Goal: Transaction & Acquisition: Purchase product/service

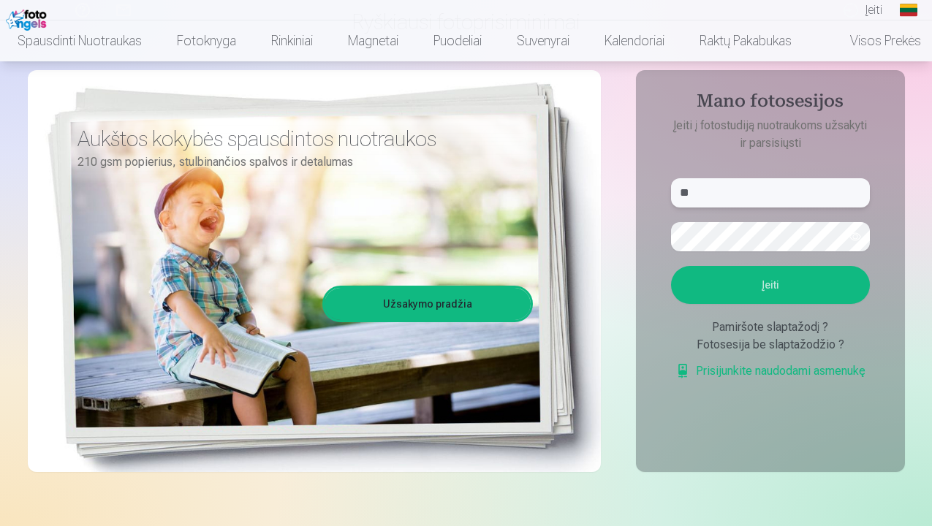
scroll to position [124, 0]
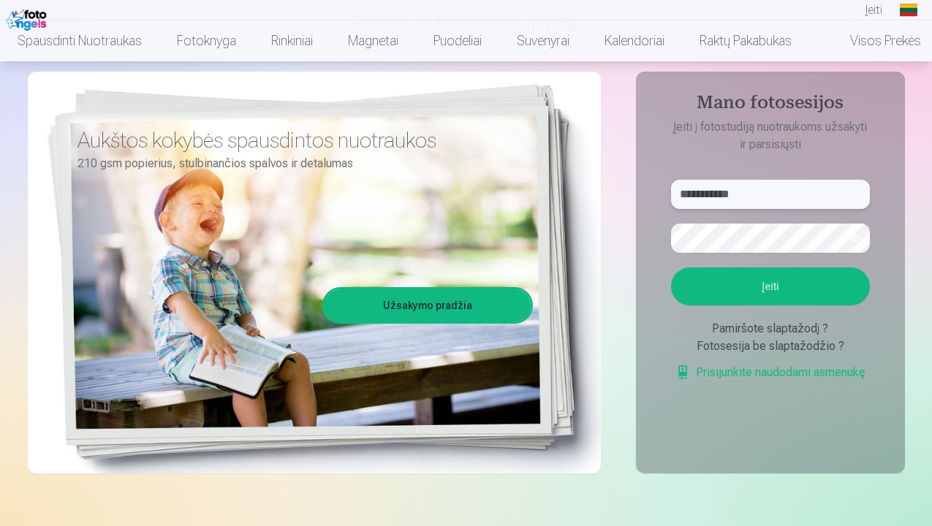
type input "**********"
click at [812, 297] on button "Įeiti" at bounding box center [770, 287] width 199 height 38
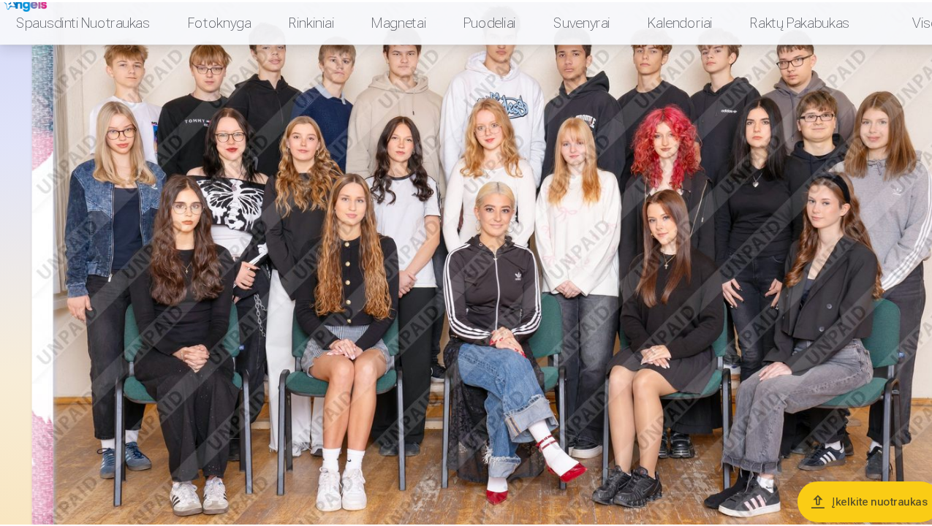
scroll to position [188, 0]
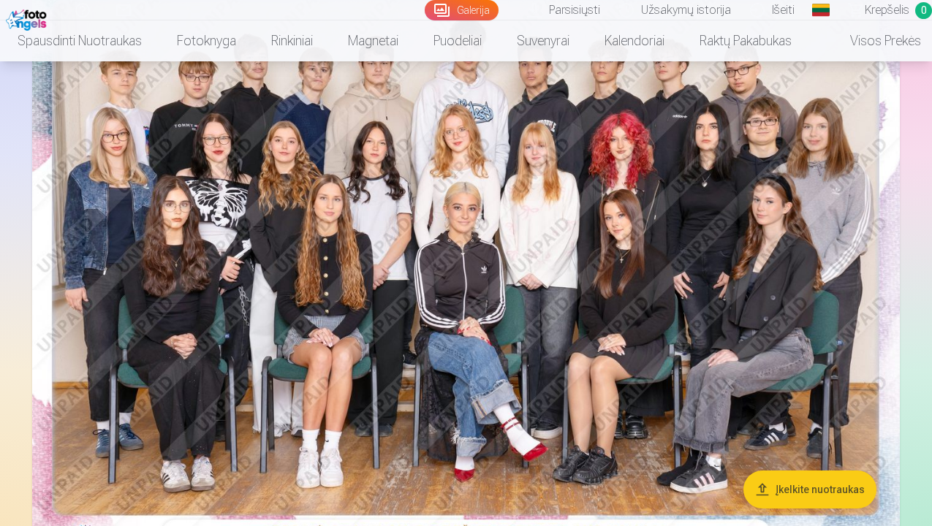
click at [787, 491] on button "Įkelkite nuotraukas" at bounding box center [810, 490] width 133 height 38
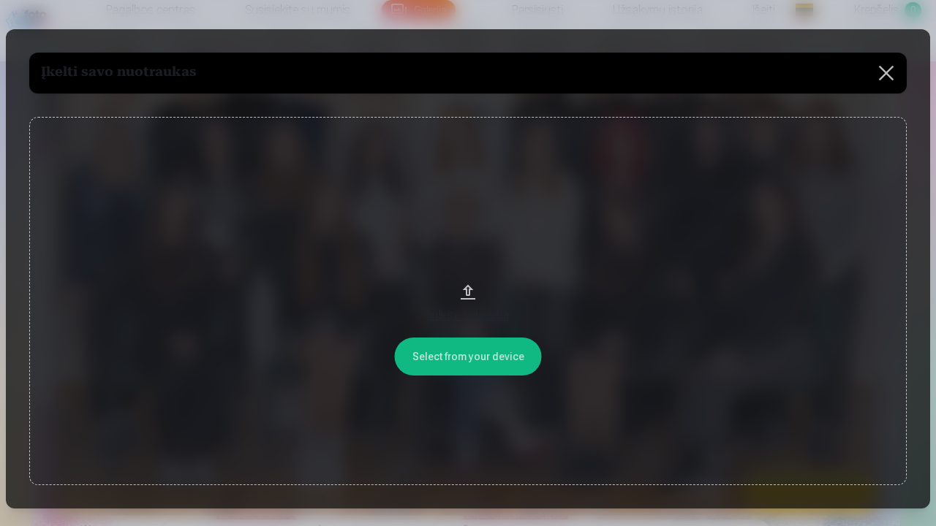
click at [884, 70] on button at bounding box center [886, 73] width 41 height 41
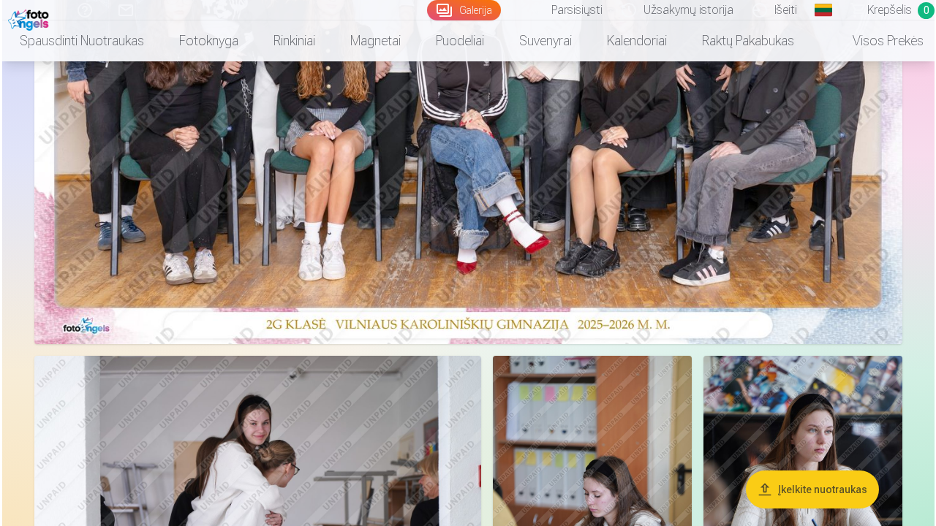
scroll to position [388, 0]
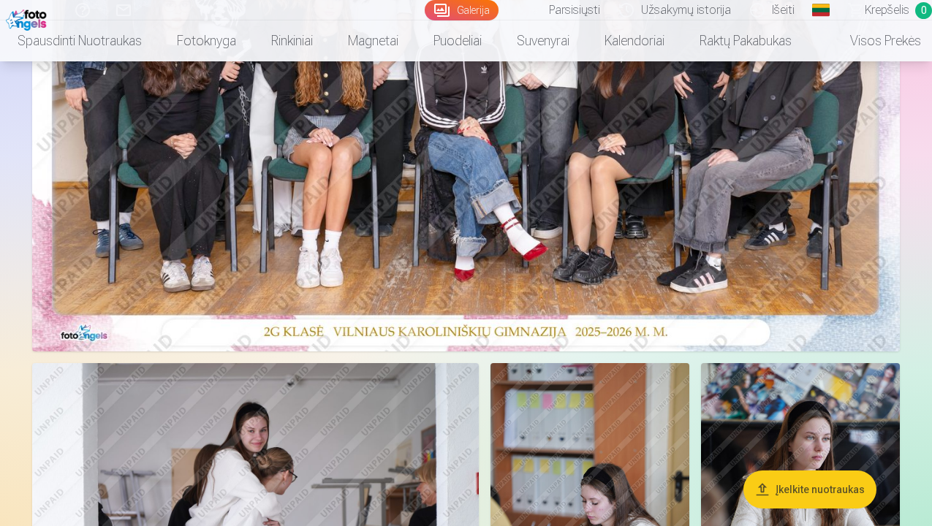
click at [660, 169] on img at bounding box center [466, 62] width 868 height 579
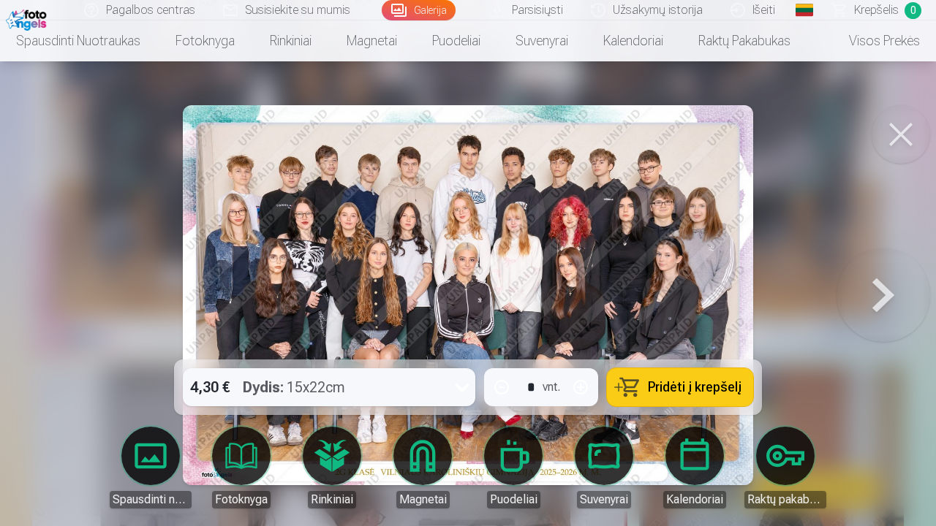
click at [468, 385] on icon at bounding box center [461, 387] width 23 height 23
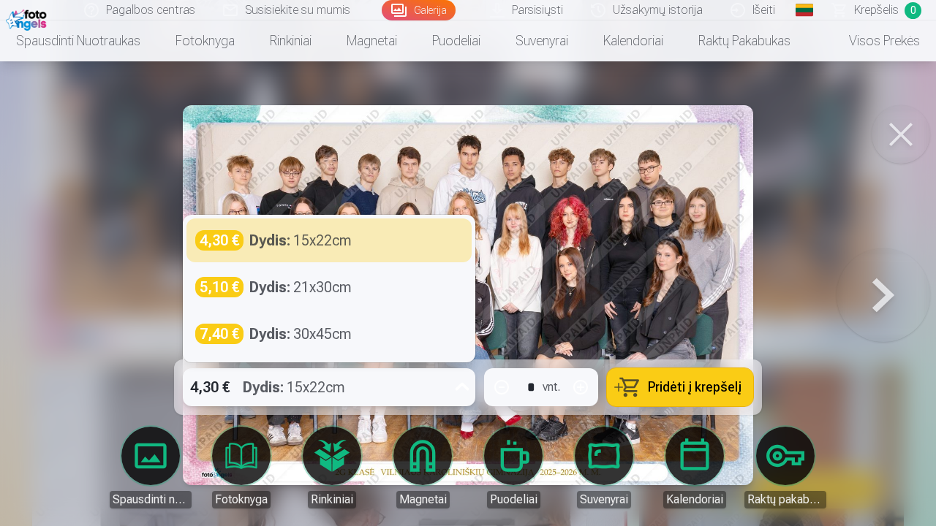
click at [468, 385] on icon at bounding box center [461, 387] width 23 height 23
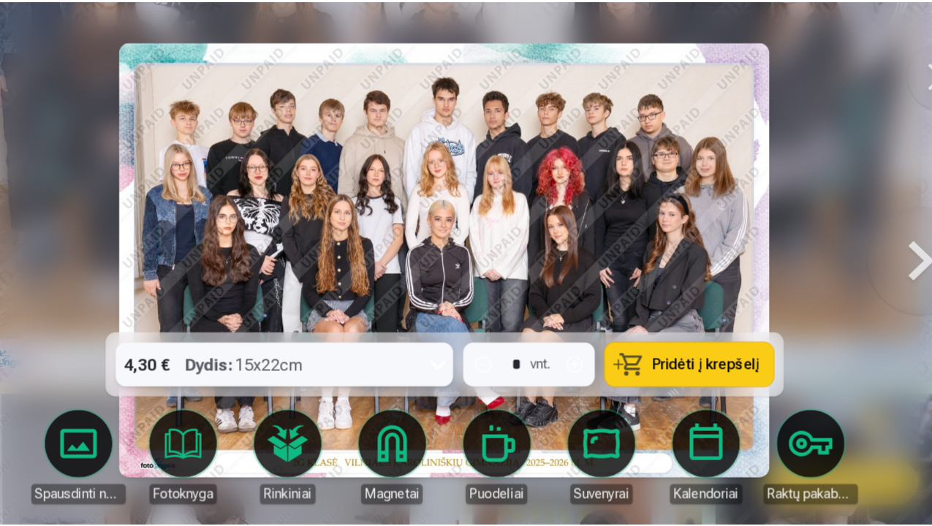
scroll to position [388, 0]
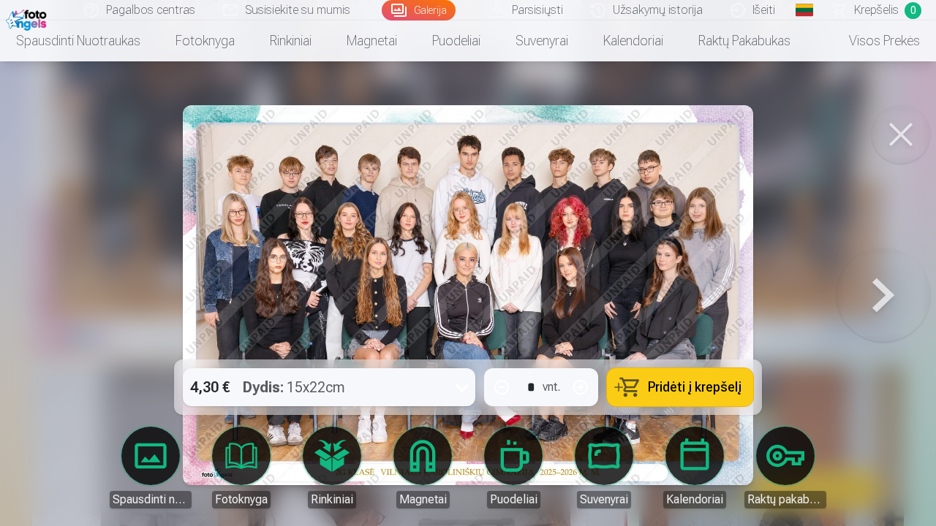
click at [717, 388] on span "Pridėti į krepšelį" at bounding box center [695, 387] width 94 height 13
click at [900, 133] on button at bounding box center [901, 134] width 58 height 58
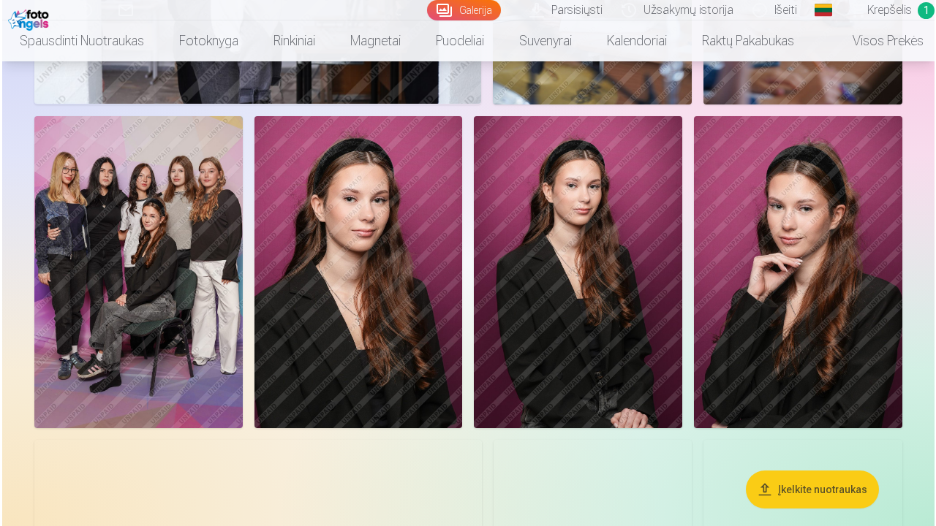
scroll to position [944, 0]
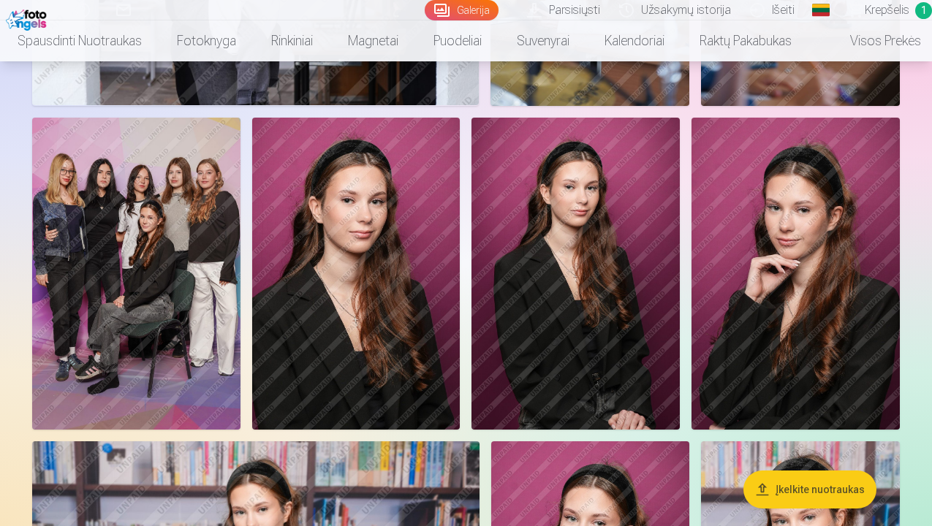
click at [834, 225] on img at bounding box center [796, 274] width 208 height 312
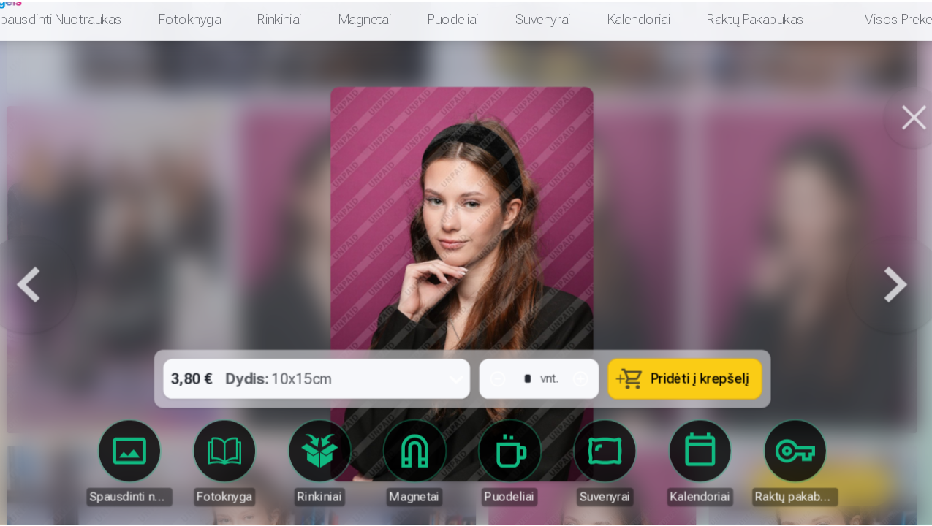
scroll to position [955, 0]
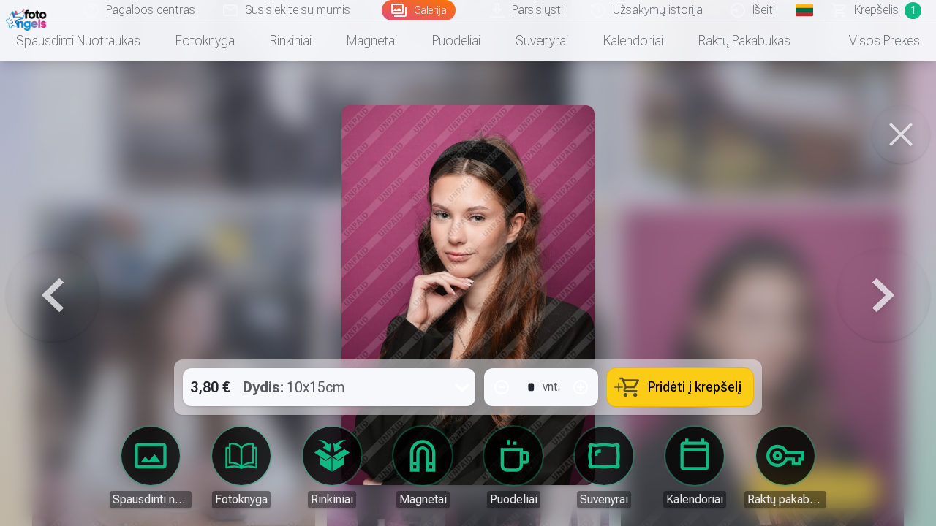
click at [660, 382] on span "Pridėti į krepšelį" at bounding box center [695, 387] width 94 height 13
click at [459, 381] on icon at bounding box center [461, 387] width 23 height 23
click at [459, 385] on icon at bounding box center [461, 387] width 23 height 23
click at [905, 126] on button at bounding box center [901, 134] width 58 height 58
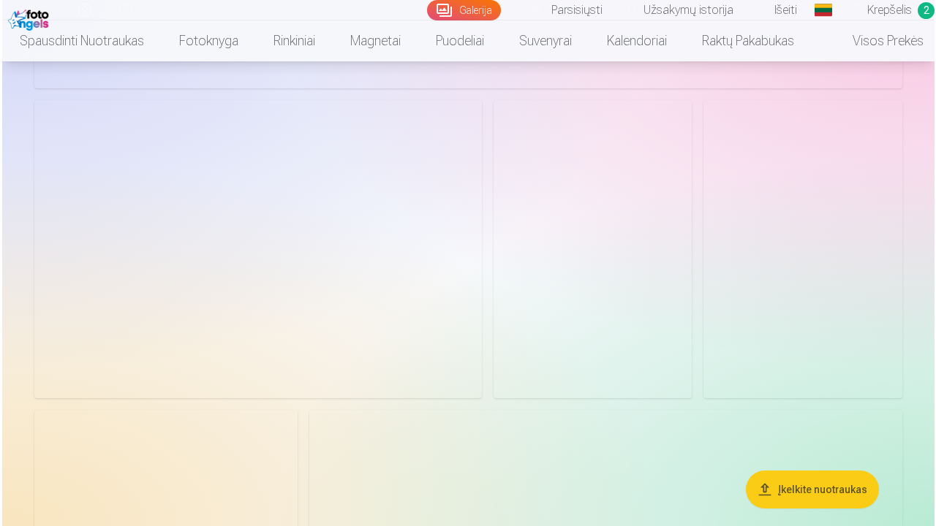
scroll to position [2184, 0]
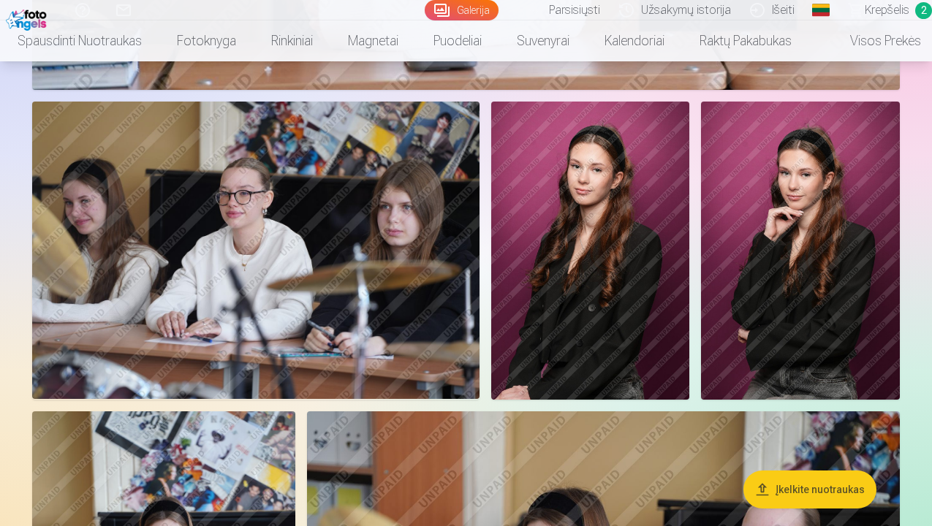
click at [606, 271] on img at bounding box center [590, 251] width 199 height 298
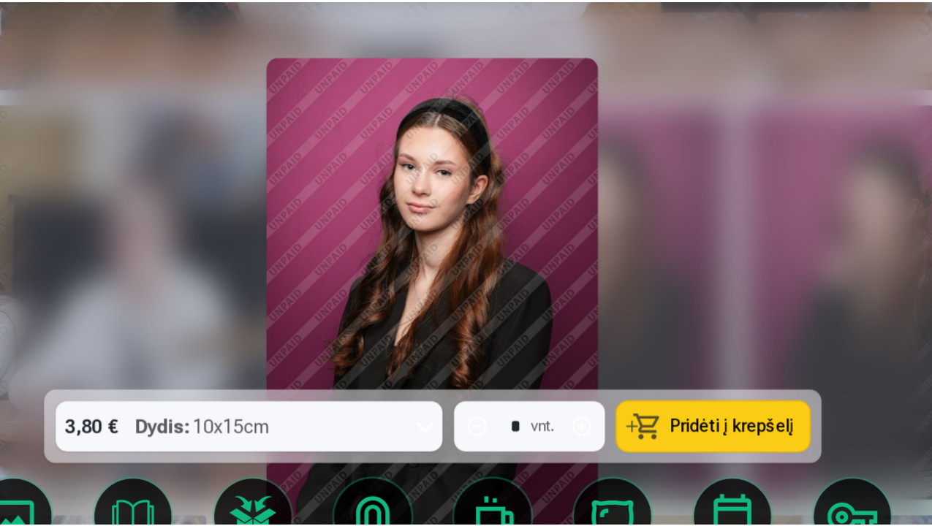
scroll to position [2163, 0]
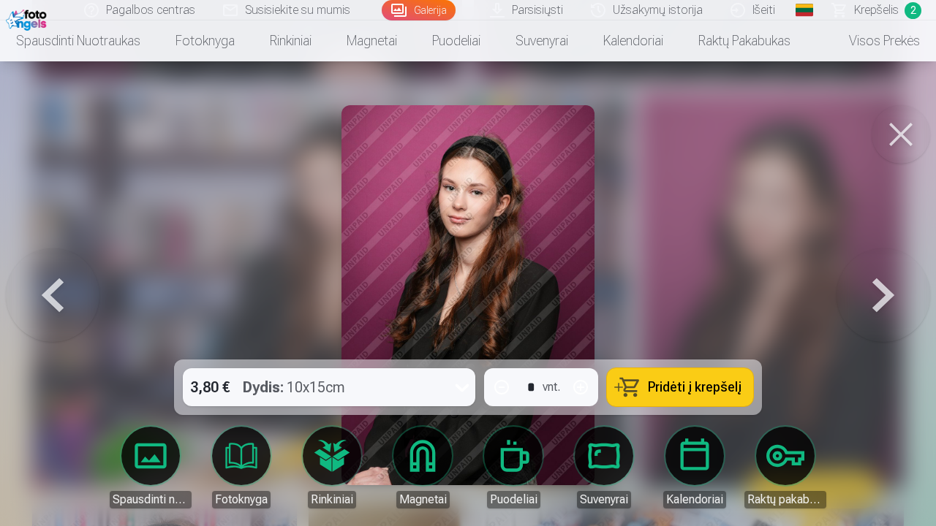
click at [461, 386] on icon at bounding box center [461, 387] width 23 height 23
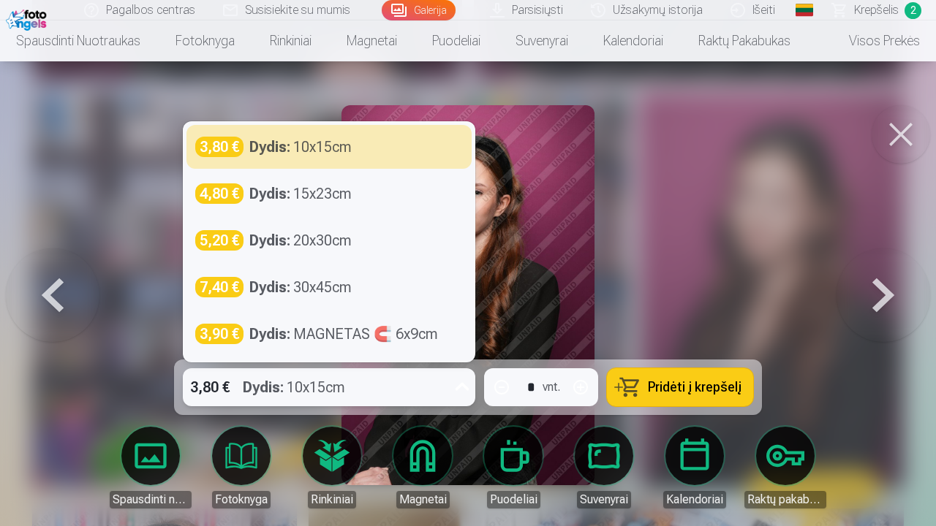
click at [461, 386] on icon at bounding box center [463, 387] width 14 height 8
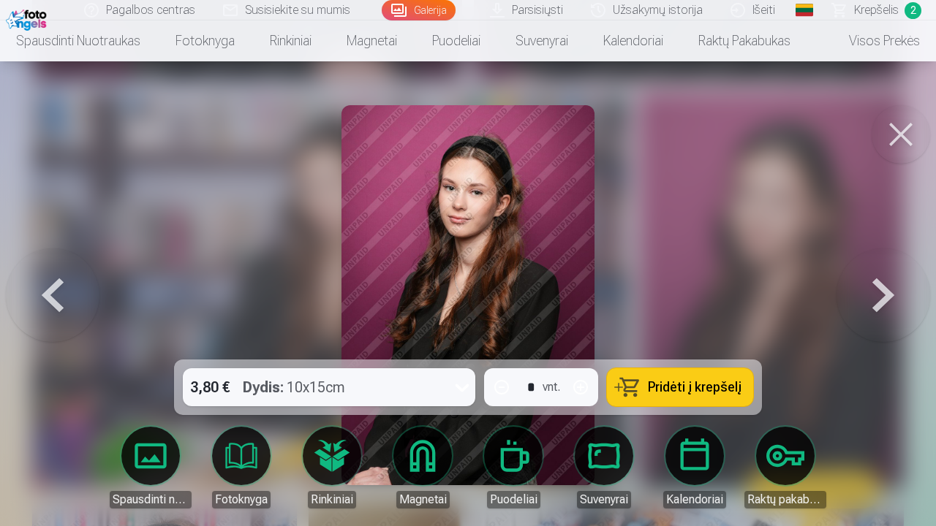
click at [643, 387] on button "Pridėti į krepšelį" at bounding box center [680, 388] width 146 height 38
click at [900, 129] on button at bounding box center [901, 134] width 58 height 58
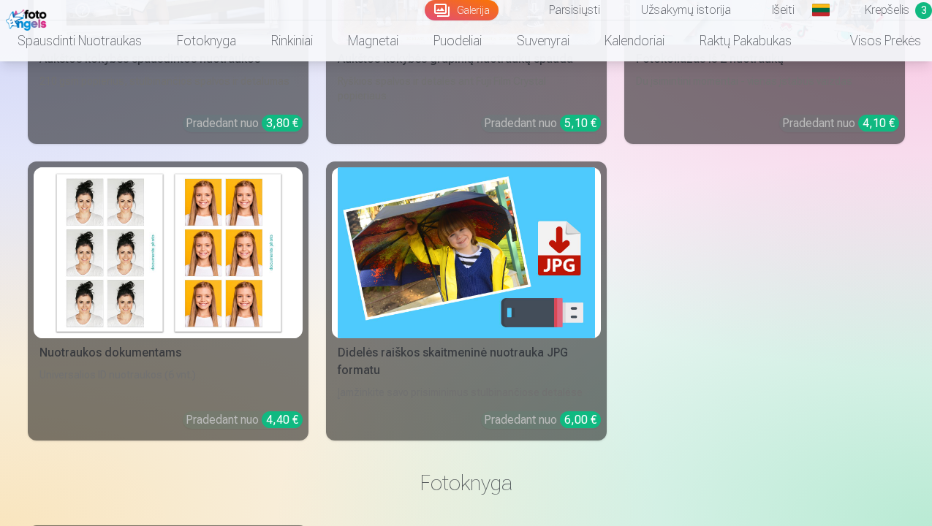
scroll to position [3590, 0]
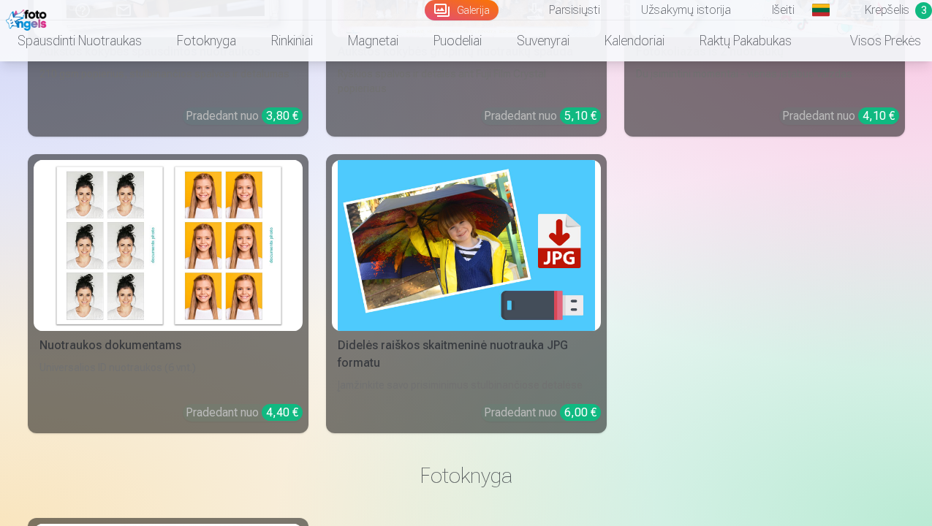
click at [208, 337] on div "Nuotraukos dokumentams" at bounding box center [168, 346] width 269 height 18
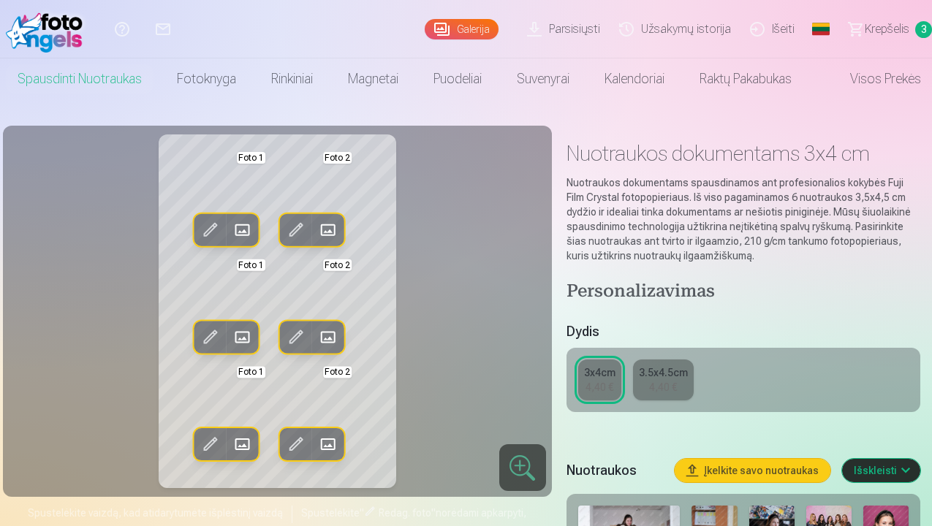
click at [243, 230] on span at bounding box center [241, 230] width 23 height 23
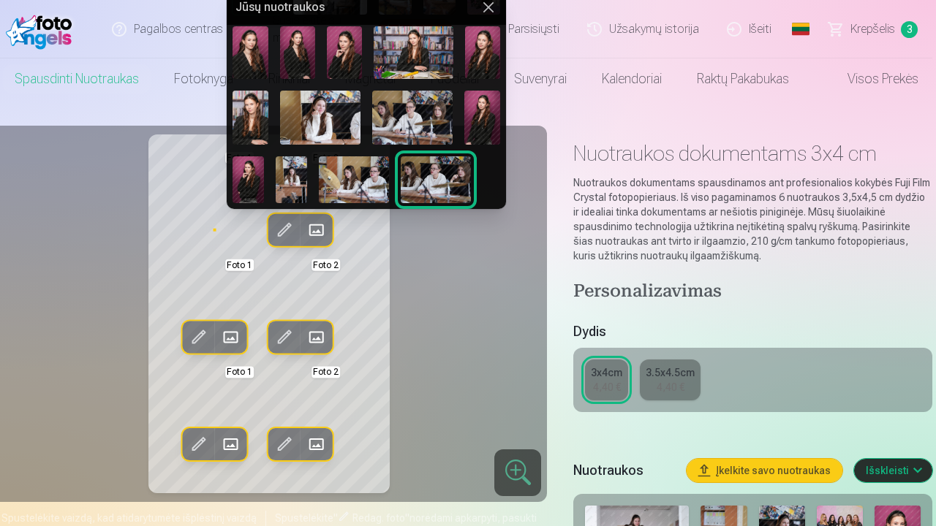
scroll to position [72, 0]
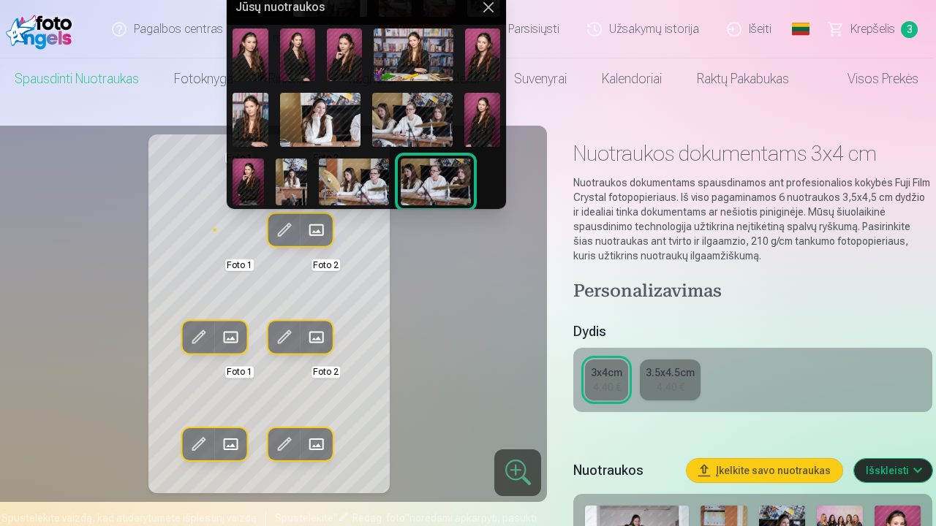
click at [245, 173] on img at bounding box center [248, 182] width 31 height 47
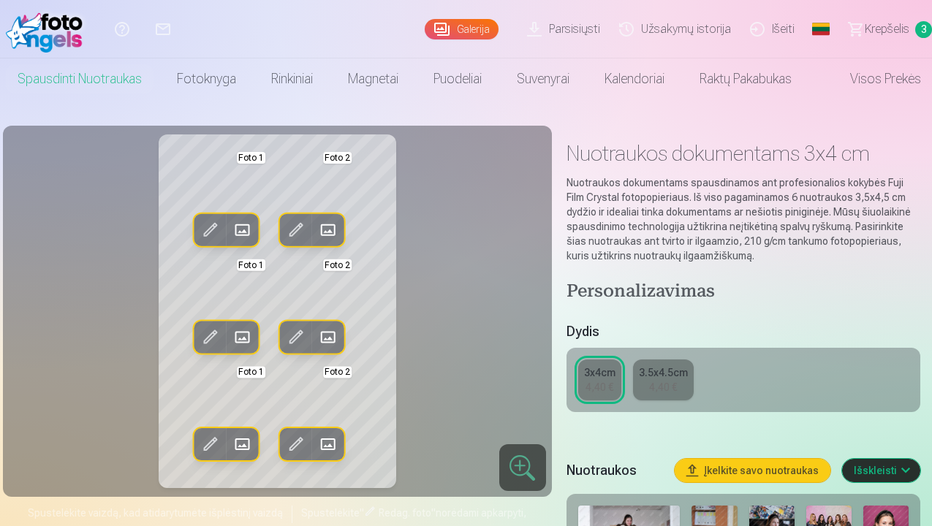
click at [331, 226] on span at bounding box center [328, 230] width 23 height 23
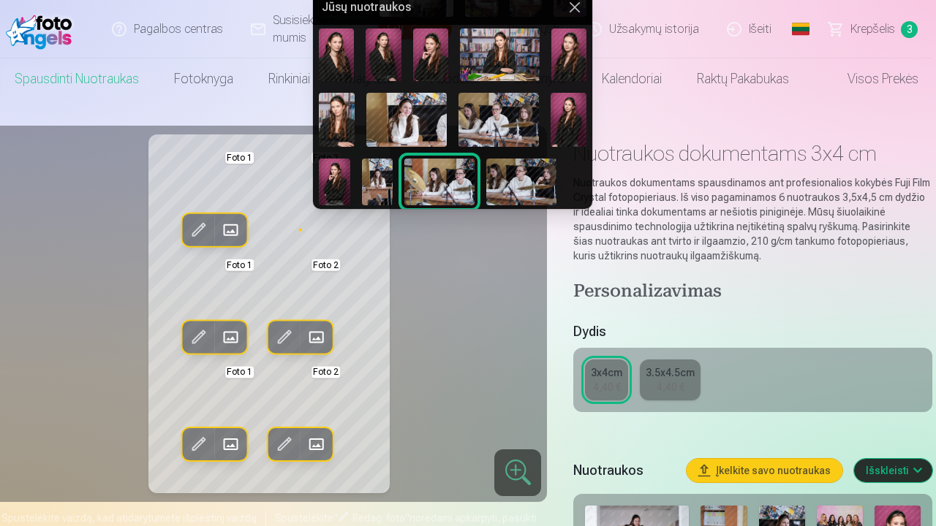
click at [567, 128] on img at bounding box center [569, 119] width 36 height 53
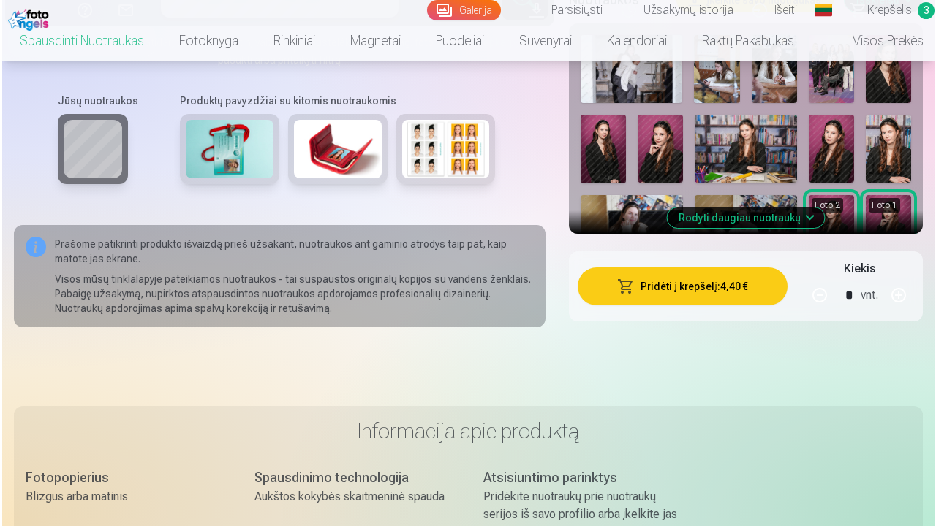
scroll to position [474, 0]
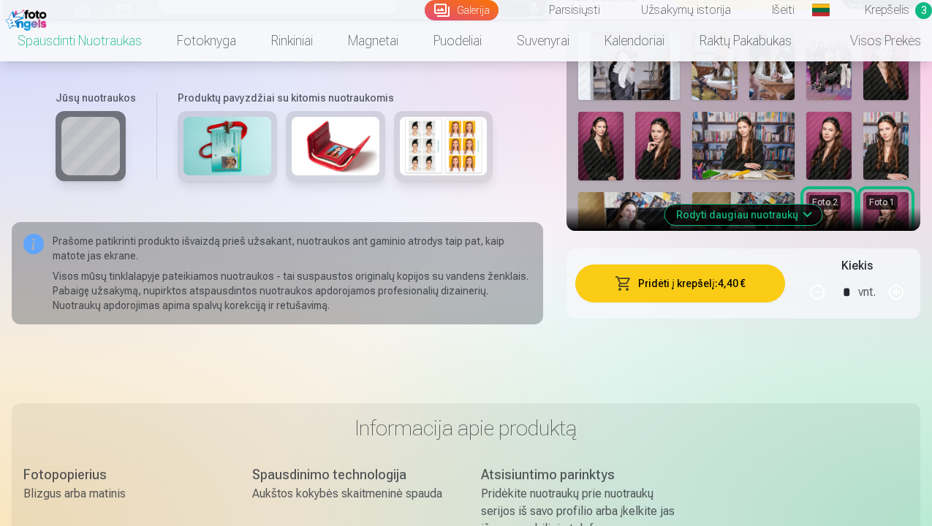
click at [733, 292] on button "Pridėti į krepšelį : 4,40 €" at bounding box center [680, 284] width 210 height 38
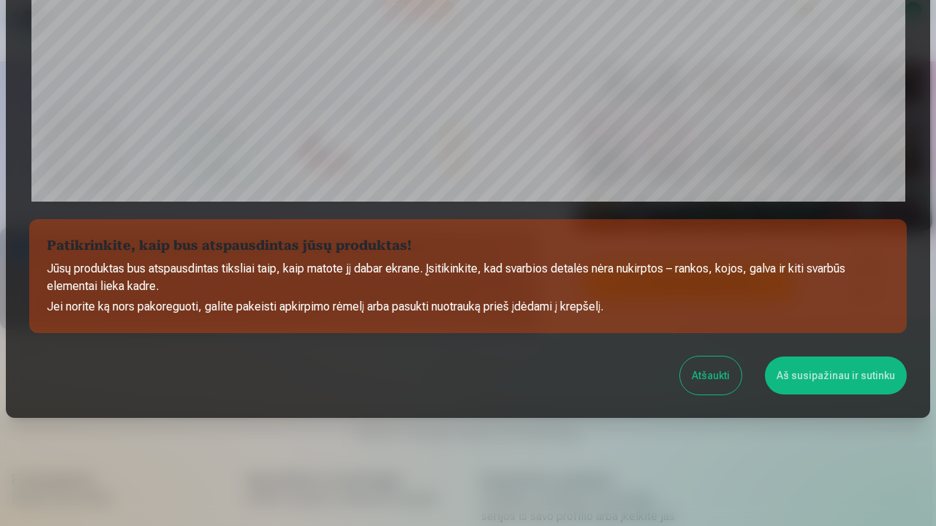
scroll to position [505, 0]
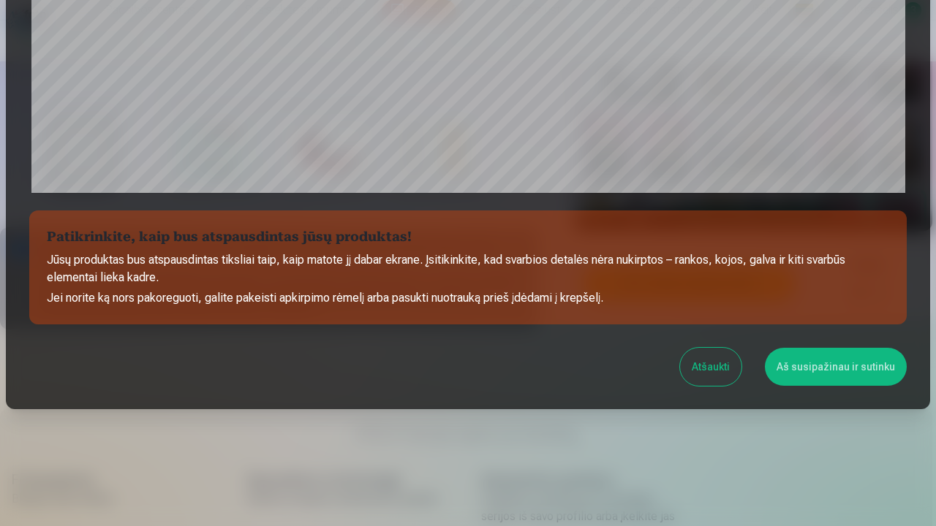
click at [835, 380] on button "Aš susipažinau ir sutinku" at bounding box center [836, 367] width 142 height 38
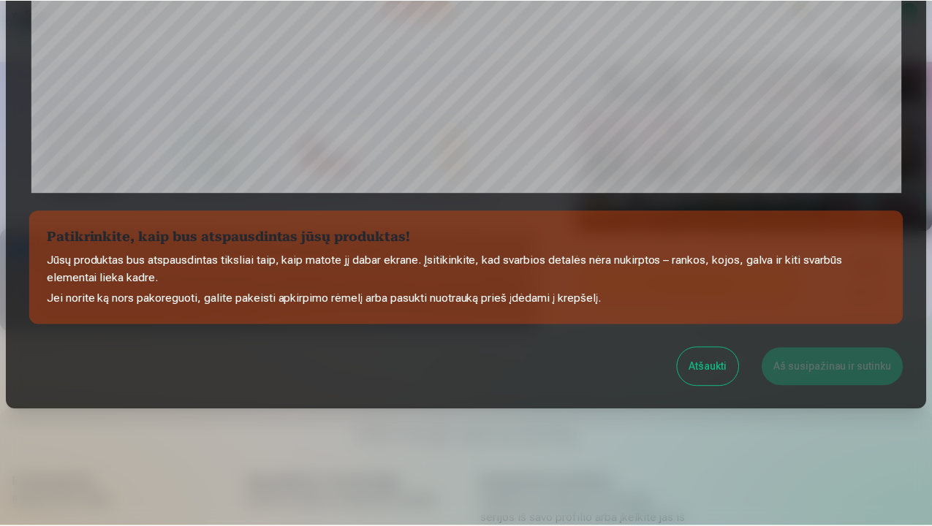
scroll to position [513, 0]
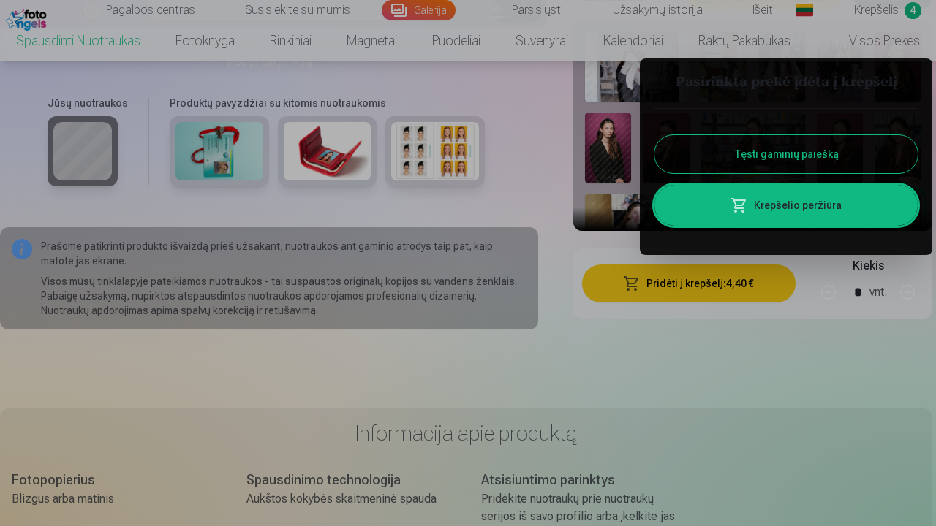
click at [878, 11] on div at bounding box center [468, 263] width 936 height 526
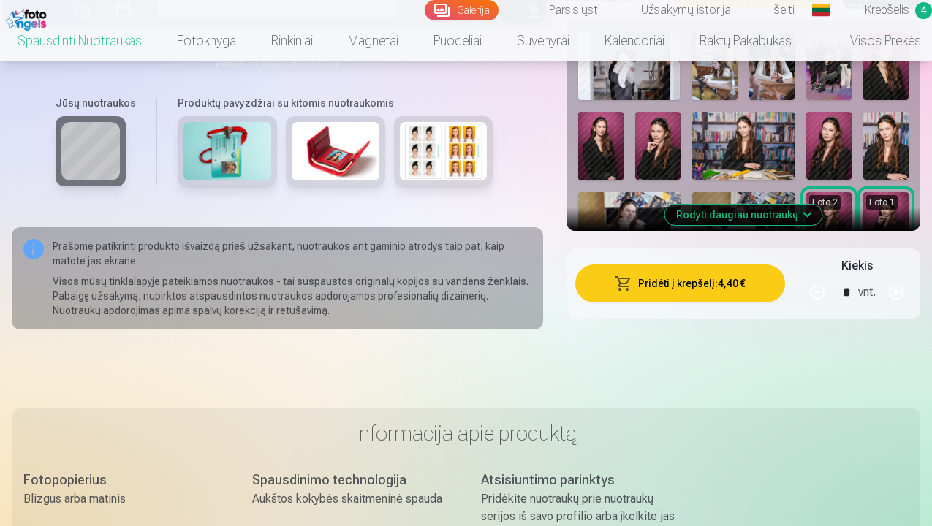
click at [878, 11] on span "Krepšelis" at bounding box center [887, 10] width 45 height 18
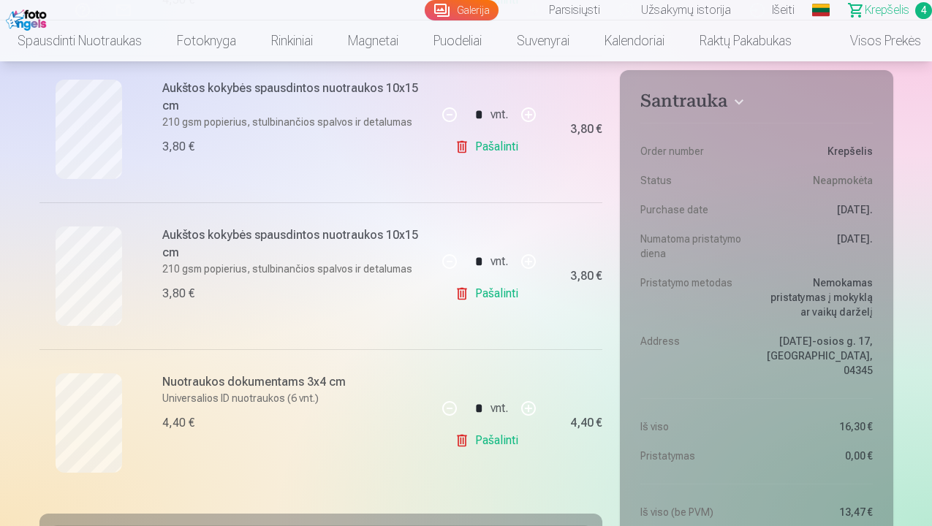
scroll to position [451, 0]
click at [503, 149] on link "Pašalinti" at bounding box center [489, 146] width 69 height 29
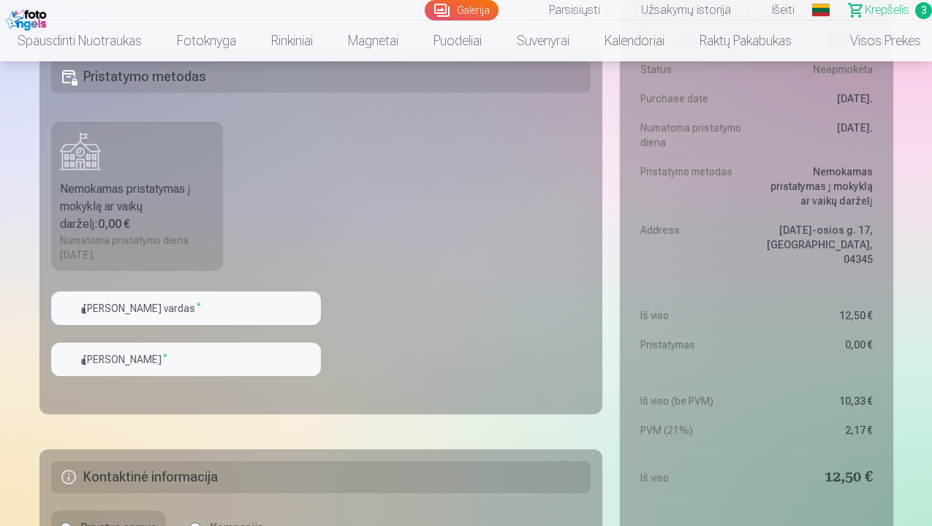
scroll to position [755, 0]
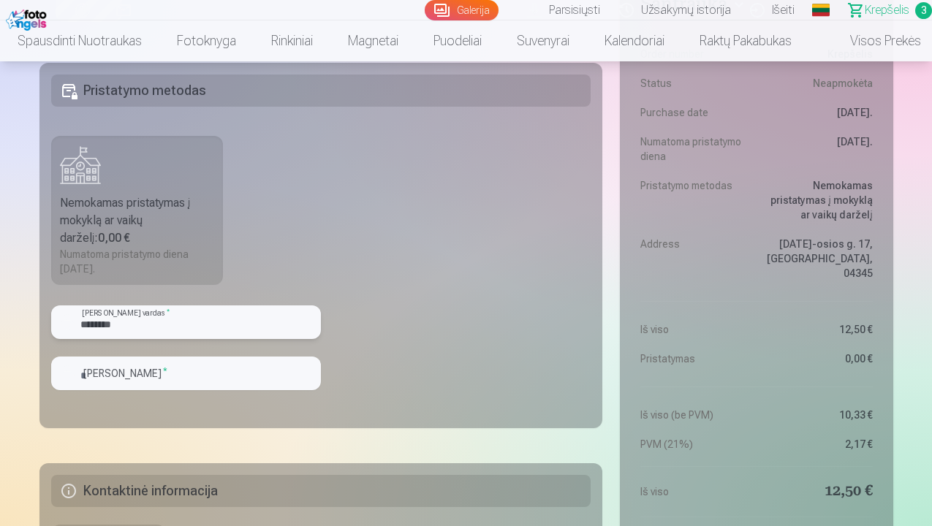
type input "********"
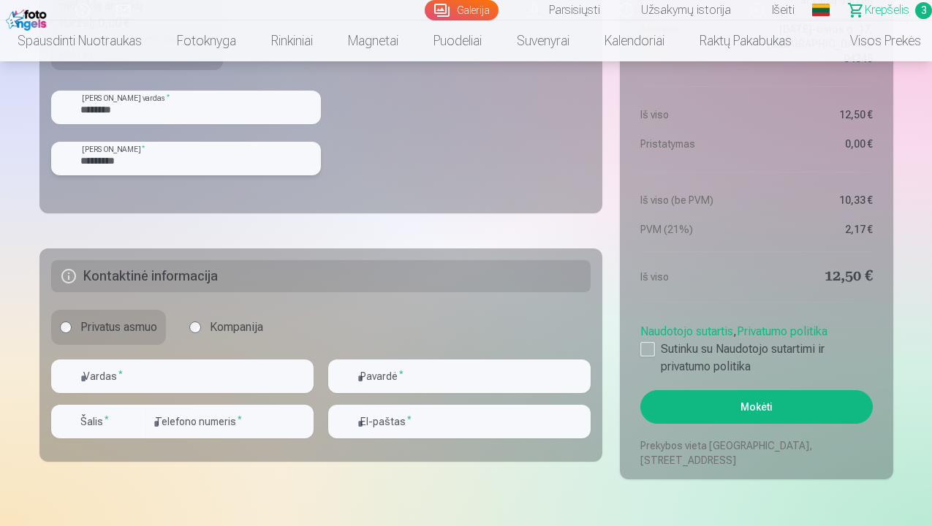
scroll to position [971, 0]
type input "*********"
type input "********"
type input "*********"
click at [205, 429] on input "number" at bounding box center [229, 421] width 167 height 34
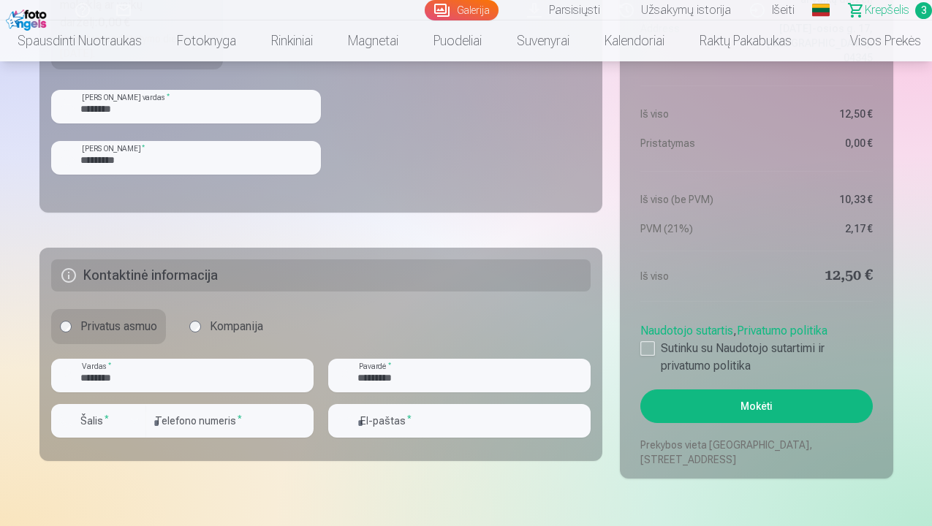
click at [129, 418] on div "button" at bounding box center [135, 421] width 18 height 18
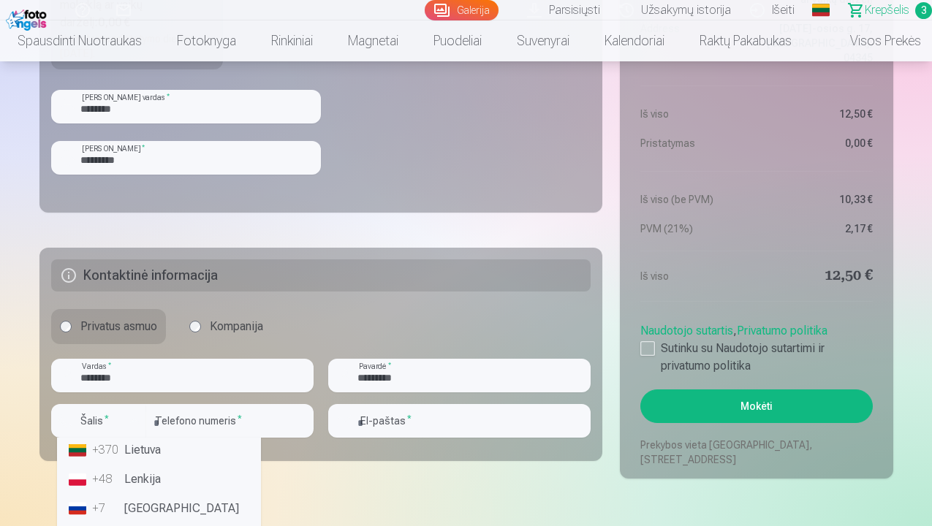
scroll to position [135, 0]
click at [148, 452] on li "+370 Lietuva" at bounding box center [159, 444] width 192 height 29
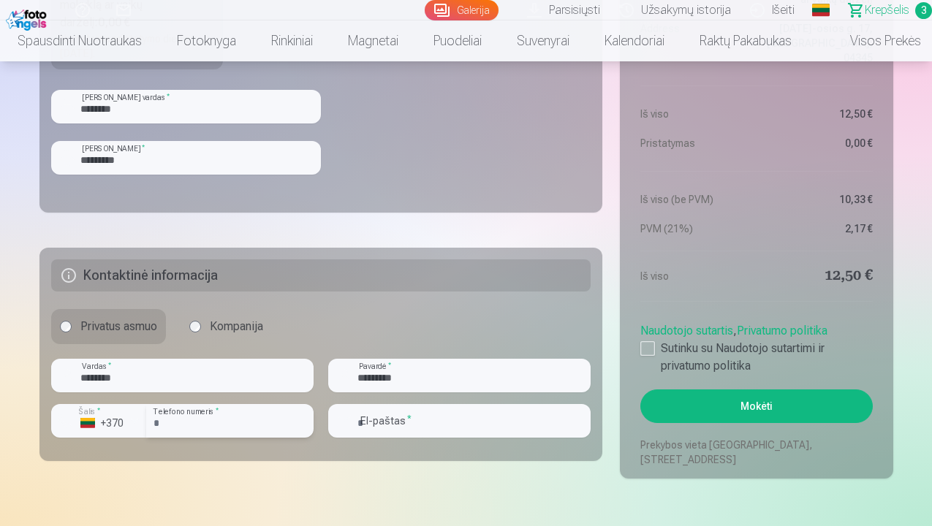
click at [225, 428] on input "**********" at bounding box center [229, 421] width 167 height 34
click at [176, 423] on input "**********" at bounding box center [229, 421] width 167 height 34
type input "********"
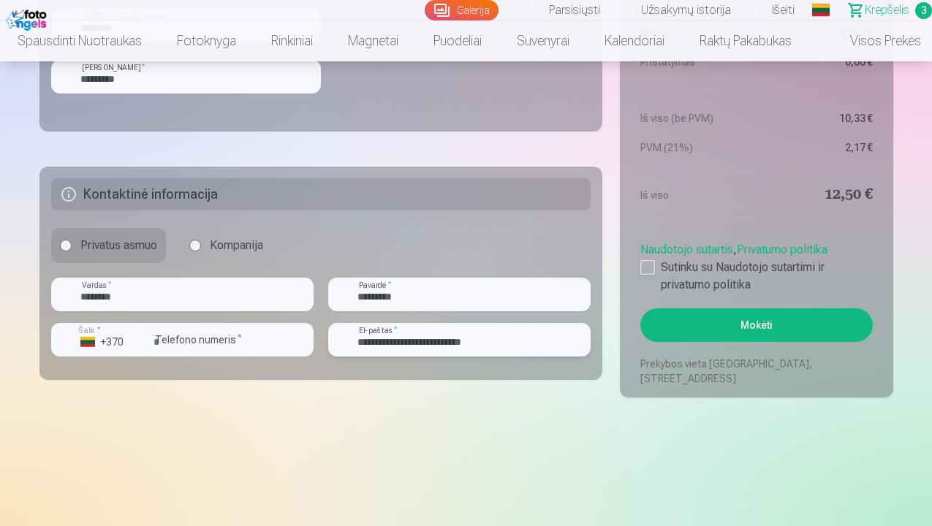
scroll to position [1042, 0]
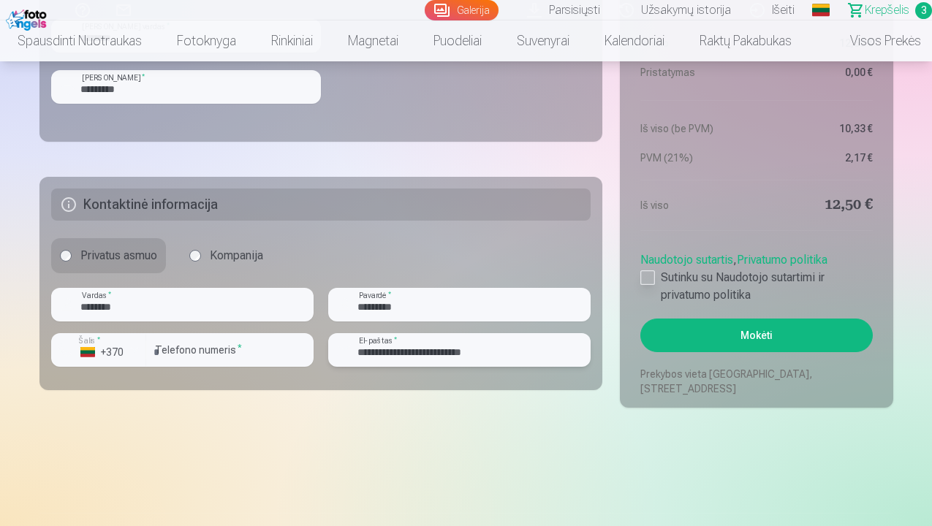
type input "**********"
click at [650, 275] on div at bounding box center [648, 278] width 15 height 15
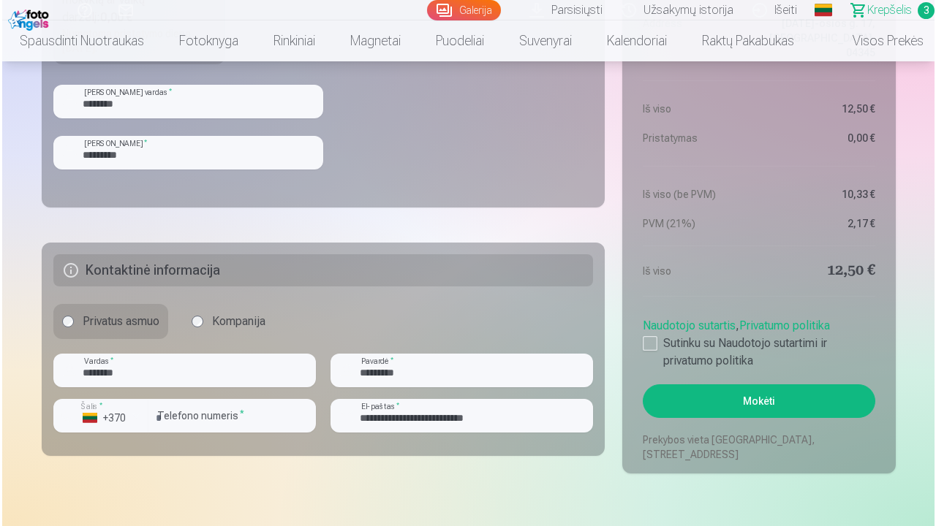
scroll to position [978, 0]
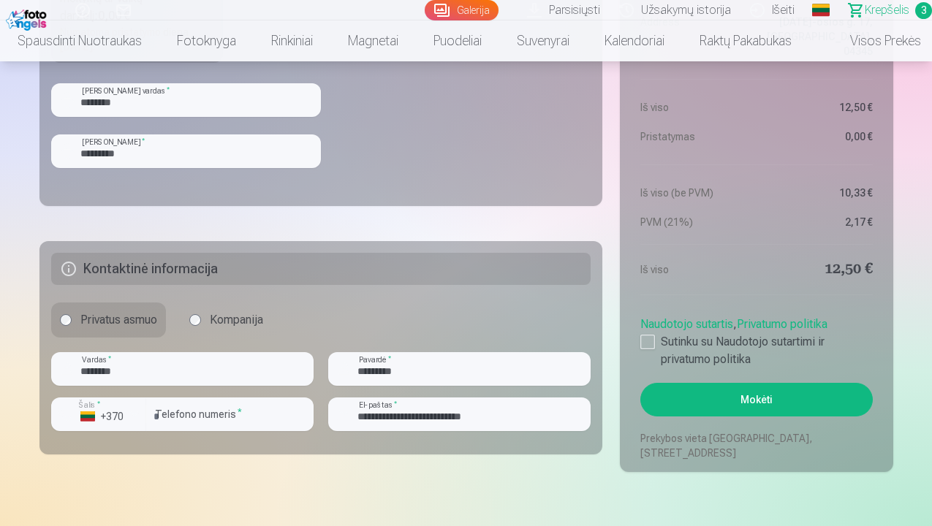
click at [764, 395] on button "Mokėti" at bounding box center [757, 400] width 232 height 34
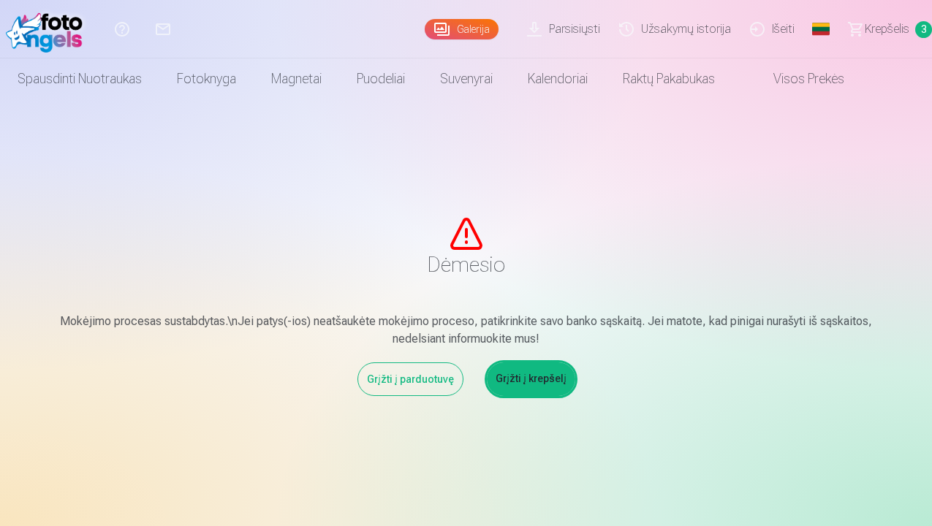
click at [409, 384] on div "Grįžti į parduotuvę" at bounding box center [411, 380] width 106 height 34
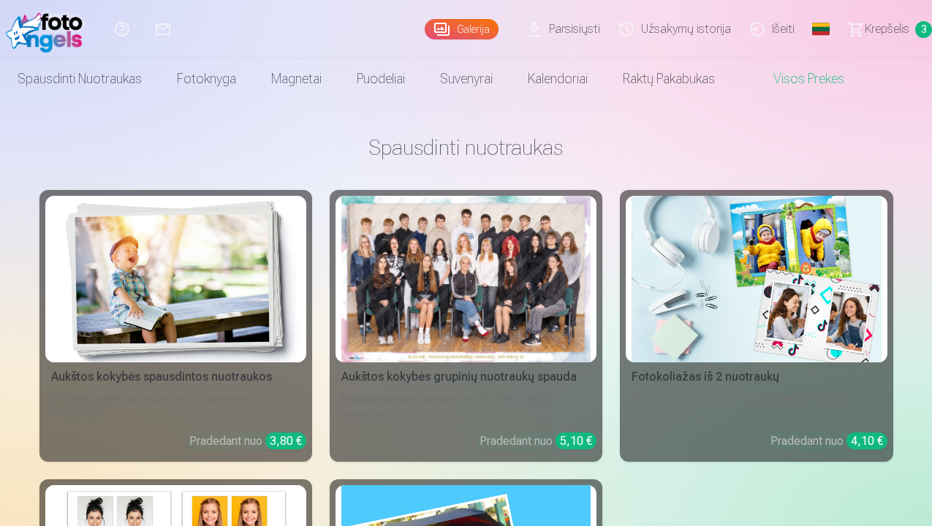
click at [863, 26] on link "Krepšelis 3" at bounding box center [884, 29] width 97 height 58
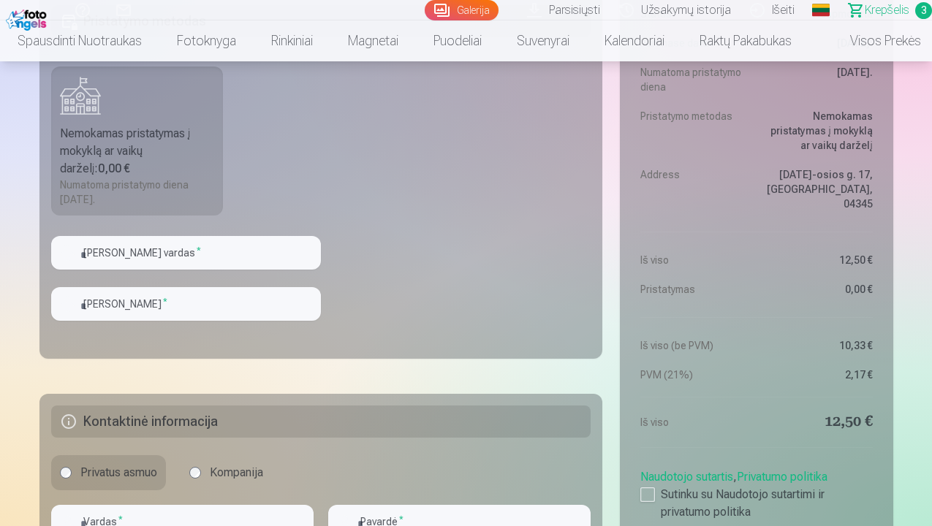
scroll to position [825, 0]
type input "********"
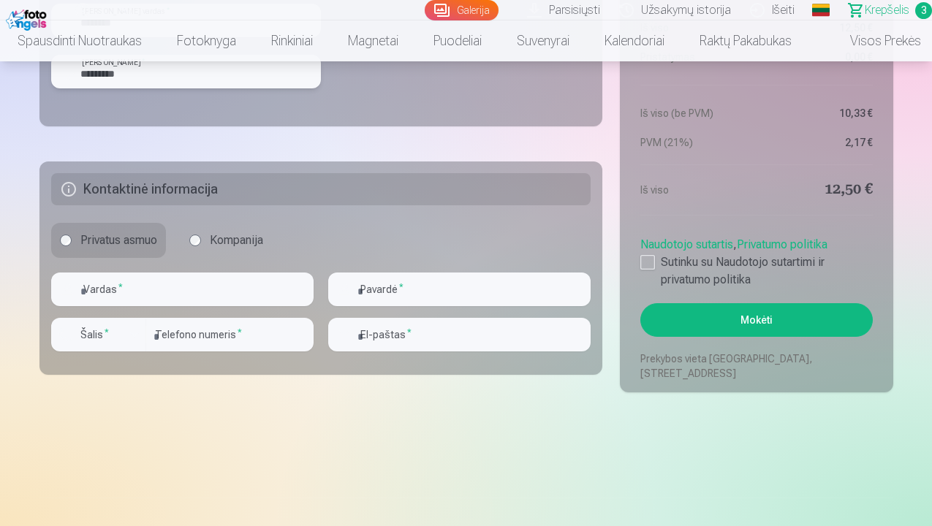
scroll to position [1058, 0]
type input "*********"
type input "********"
type input "*********"
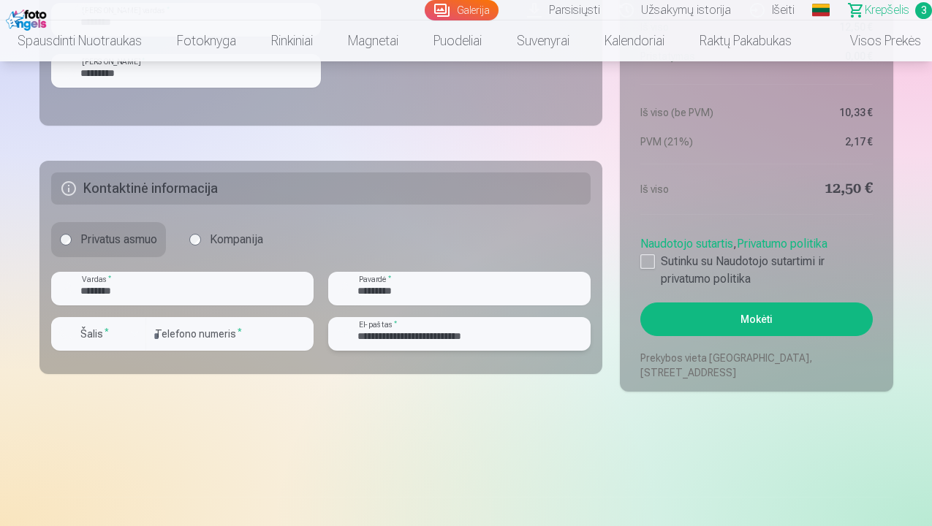
type input "**********"
click at [265, 335] on input "number" at bounding box center [229, 334] width 167 height 34
click at [654, 259] on div at bounding box center [648, 261] width 15 height 15
click at [695, 322] on button "Mokėti" at bounding box center [757, 320] width 232 height 34
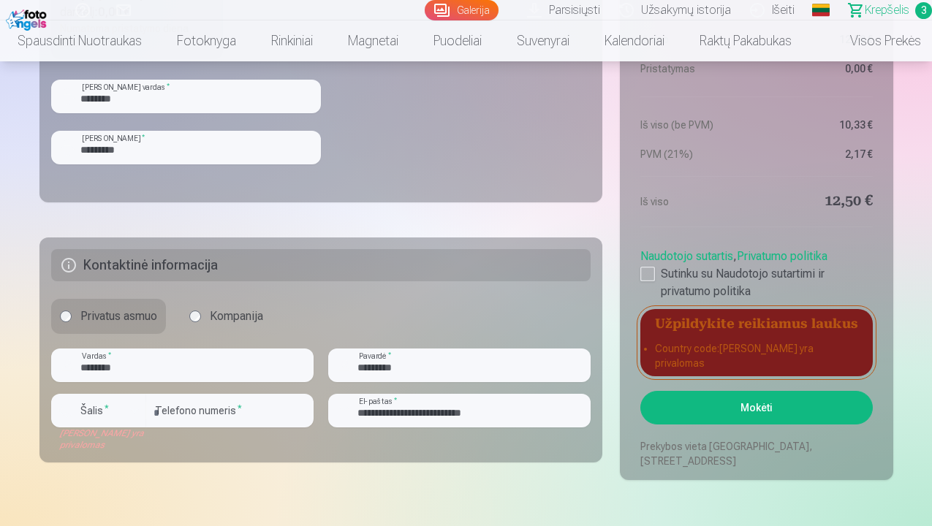
scroll to position [980, 0]
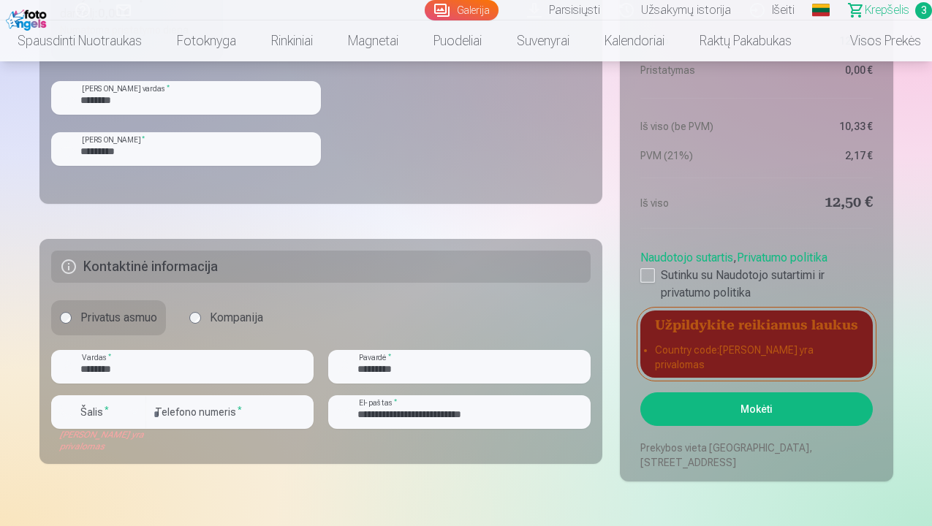
click at [123, 409] on div "button" at bounding box center [102, 414] width 44 height 15
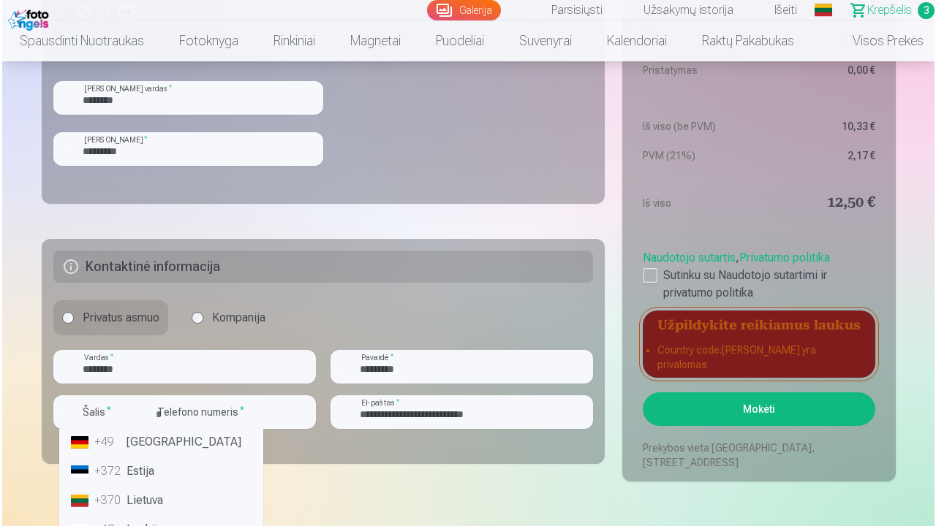
scroll to position [78, 0]
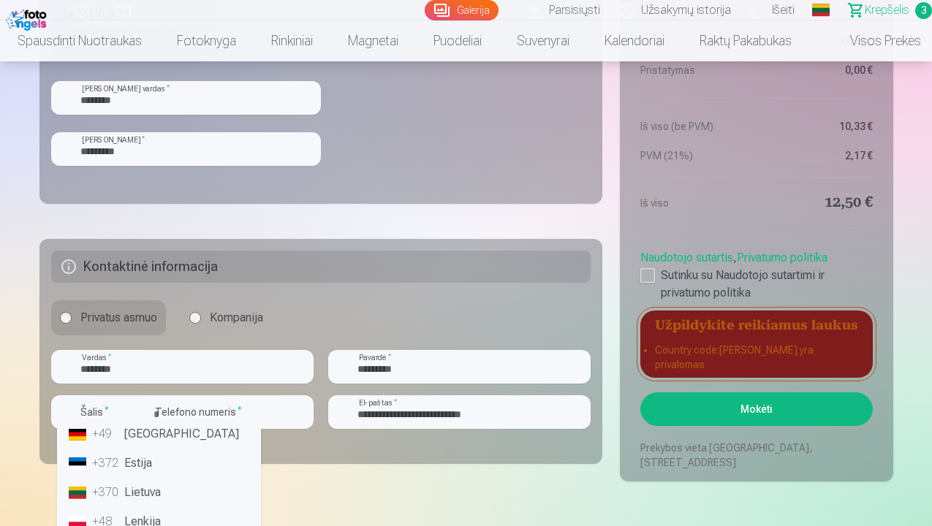
click at [154, 495] on li "+370 Lietuva" at bounding box center [159, 492] width 192 height 29
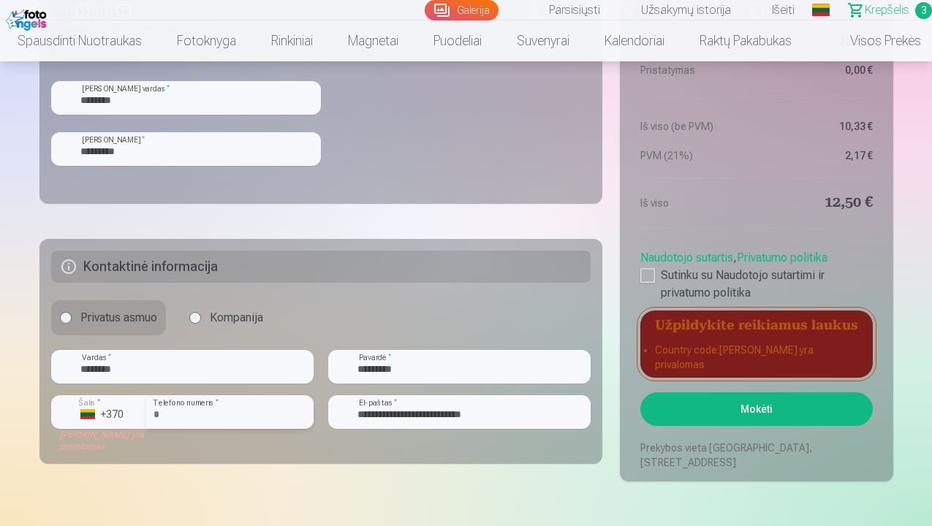
click at [175, 420] on input "**********" at bounding box center [229, 413] width 167 height 34
type input "********"
click at [674, 393] on button "Mokėti" at bounding box center [757, 410] width 232 height 34
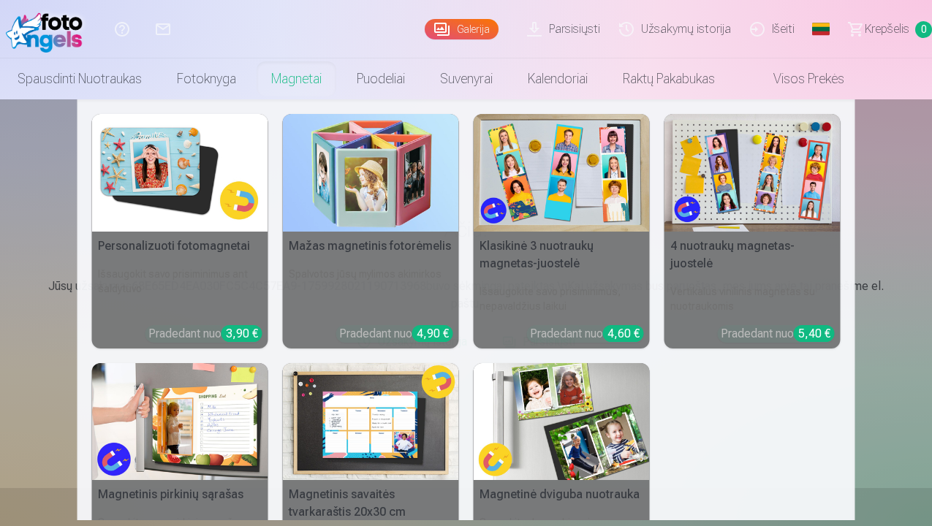
click at [312, 83] on link "Magnetai" at bounding box center [297, 78] width 86 height 41
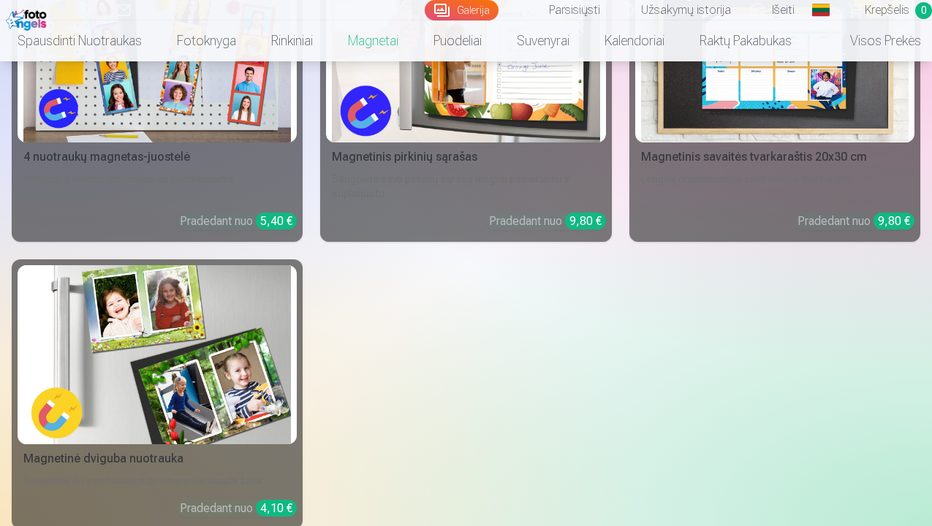
scroll to position [604, 0]
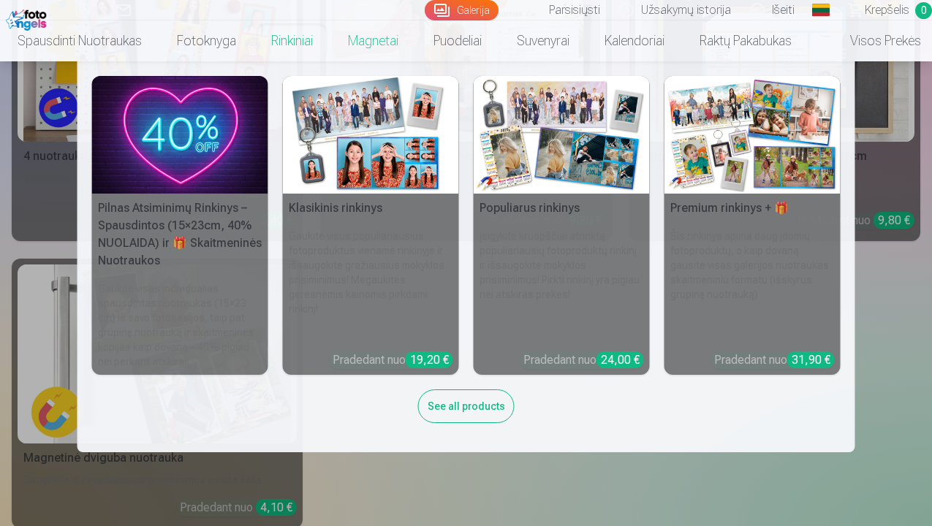
click at [307, 43] on link "Rinkiniai" at bounding box center [292, 40] width 77 height 41
